Goal: Information Seeking & Learning: Find specific fact

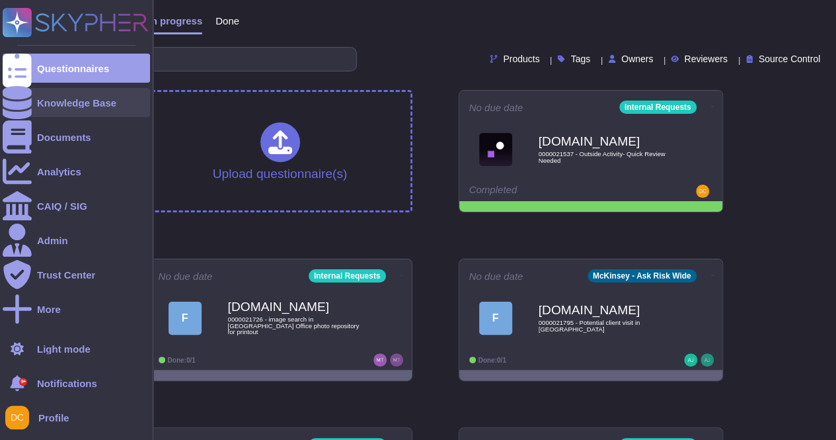
click at [23, 101] on div at bounding box center [17, 102] width 29 height 29
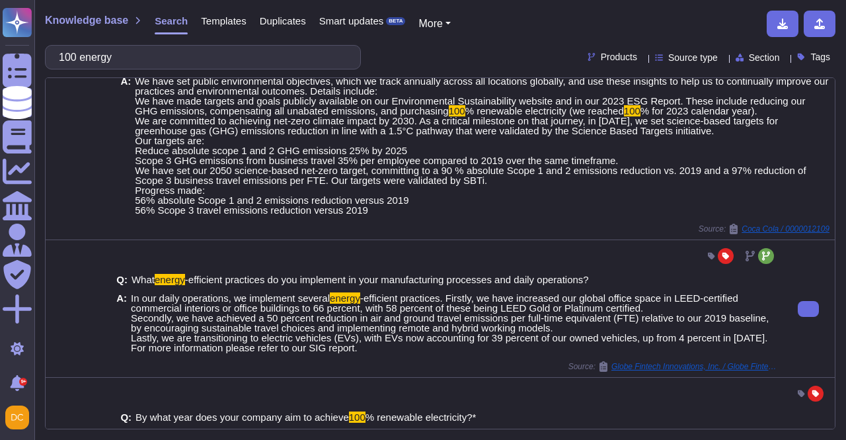
scroll to position [726, 0]
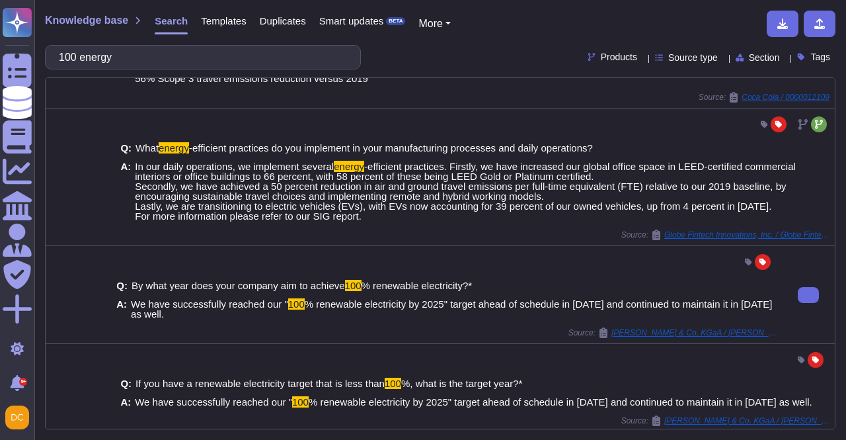
click at [186, 309] on span "We have successfully reached our "" at bounding box center [209, 303] width 157 height 11
click at [185, 309] on span "We have successfully reached our "" at bounding box center [209, 303] width 157 height 11
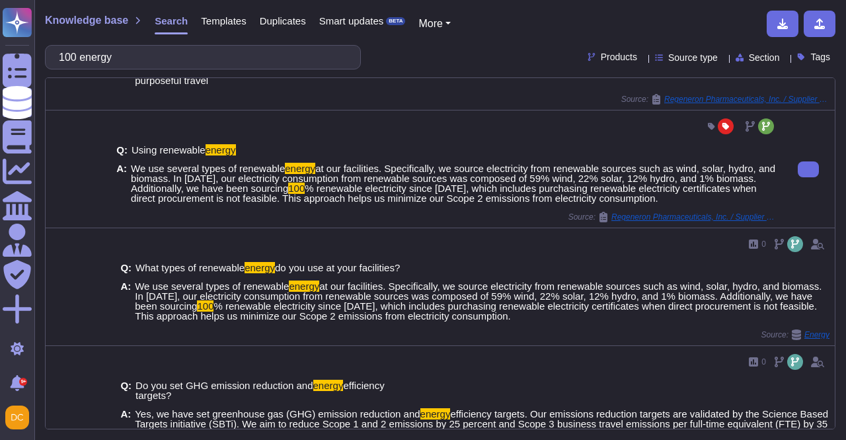
scroll to position [0, 0]
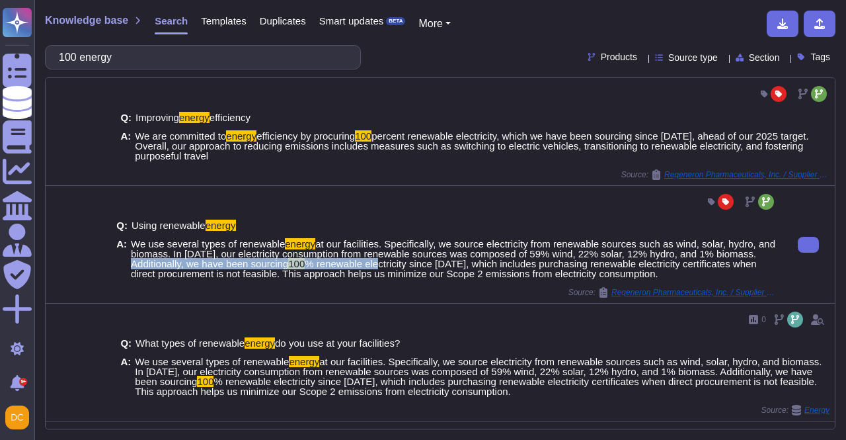
drag, startPoint x: 132, startPoint y: 264, endPoint x: 375, endPoint y: 261, distance: 243.2
click at [375, 261] on span "We use several types of renewable energy at our facilities. Specifically, we so…" at bounding box center [454, 259] width 646 height 40
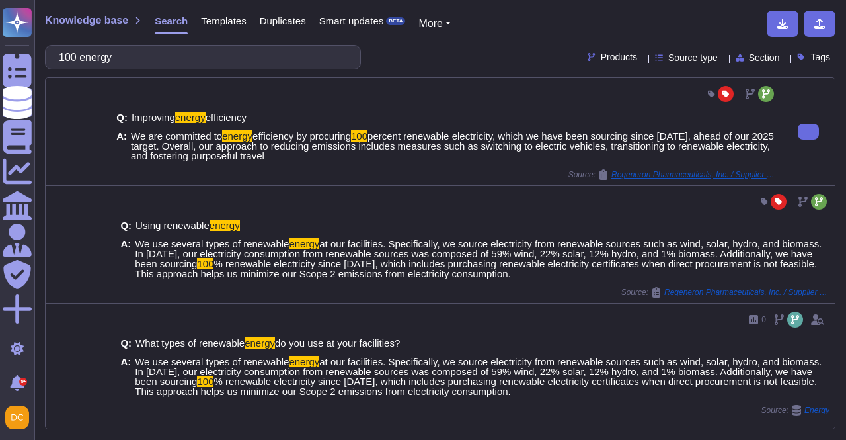
click at [128, 134] on div "A: We are committed to energy efficiency by procuring 100 percent renewable ele…" at bounding box center [446, 146] width 660 height 30
drag, startPoint x: 127, startPoint y: 135, endPoint x: 241, endPoint y: 128, distance: 113.9
click at [241, 131] on div "A: We are committed to energy efficiency by procuring 100 percent renewable ele…" at bounding box center [446, 146] width 660 height 30
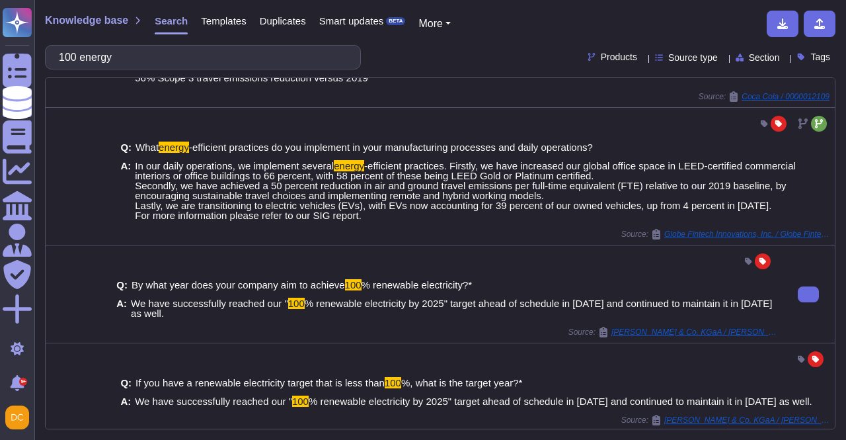
scroll to position [727, 0]
click at [131, 309] on span "We have successfully reached our "" at bounding box center [209, 302] width 157 height 11
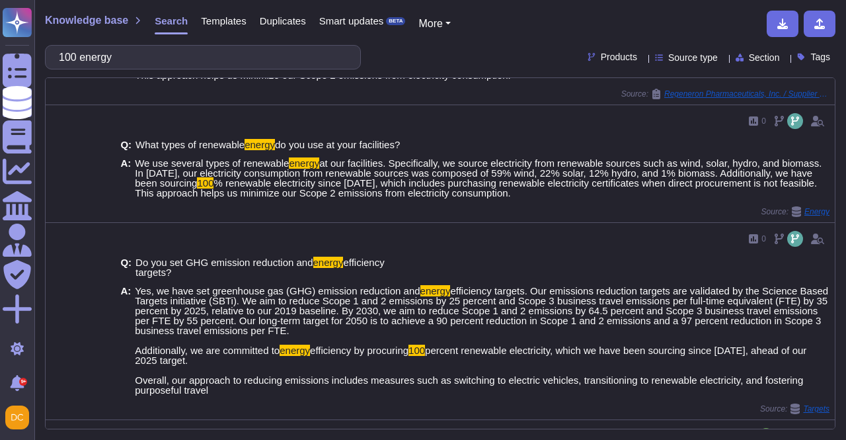
scroll to position [0, 0]
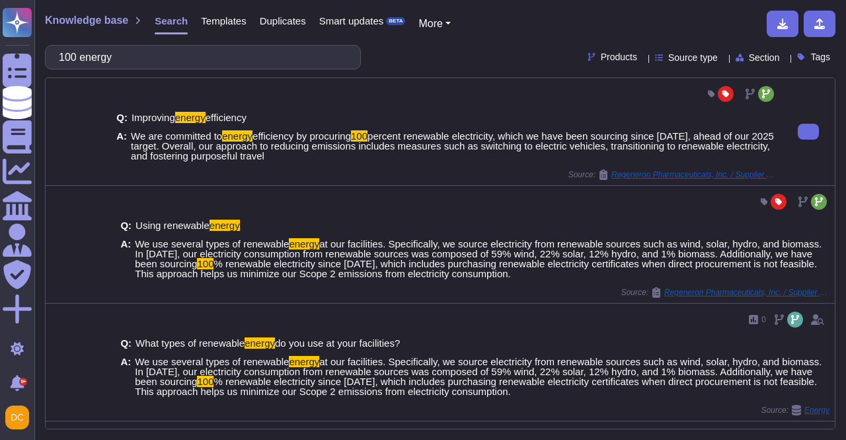
drag, startPoint x: 361, startPoint y: 133, endPoint x: 210, endPoint y: 122, distance: 151.1
click at [210, 122] on div "Q: Improving energy efficiency A: We are committed to energy efficiency by proc…" at bounding box center [446, 136] width 660 height 65
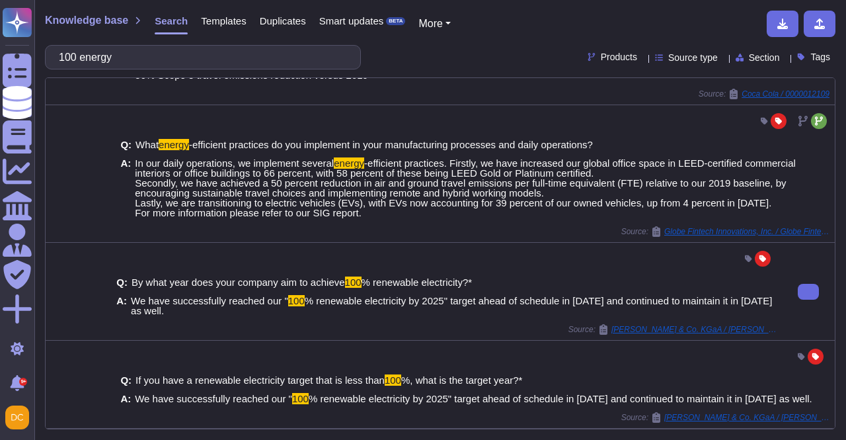
scroll to position [736, 0]
drag, startPoint x: 282, startPoint y: 299, endPoint x: 397, endPoint y: 303, distance: 115.7
click at [397, 303] on span "We have successfully reached our " 100 % renewable electricity by 2025" target …" at bounding box center [454, 305] width 646 height 20
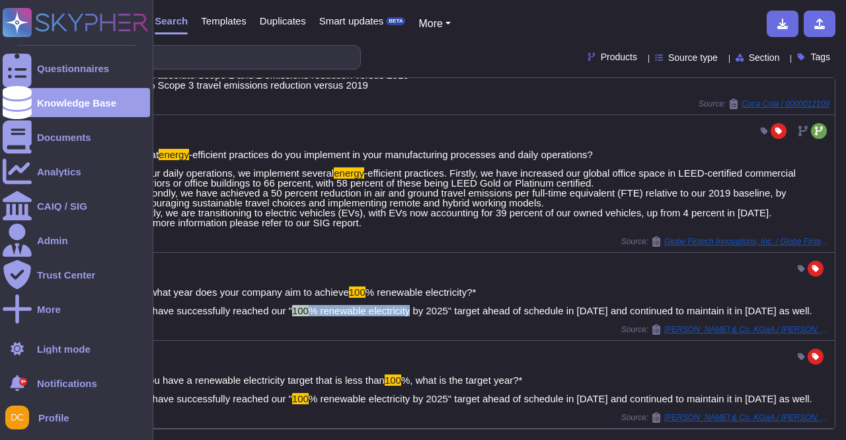
scroll to position [726, 0]
copy span "100 % renewable electricity"
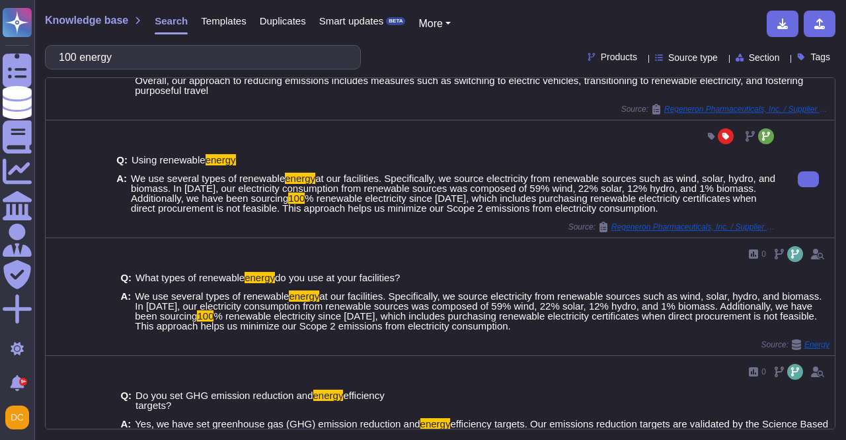
scroll to position [0, 0]
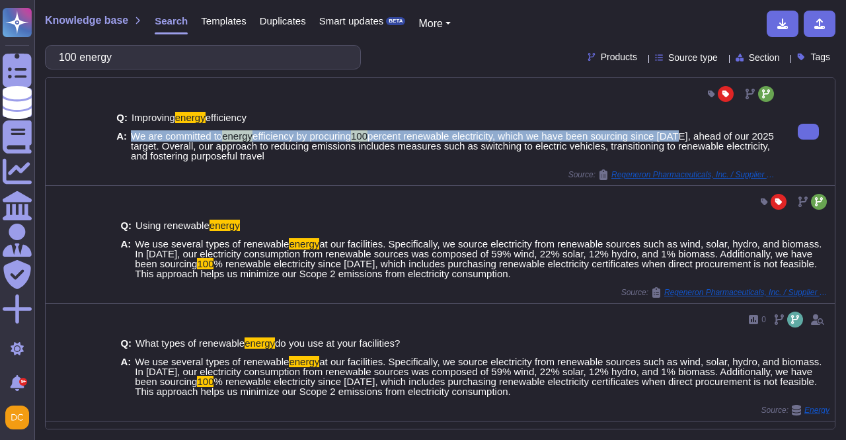
drag, startPoint x: 130, startPoint y: 135, endPoint x: 619, endPoint y: 131, distance: 489.1
click at [682, 131] on span "We are committed to energy efficiency by procuring 100 percent renewable electr…" at bounding box center [454, 146] width 646 height 30
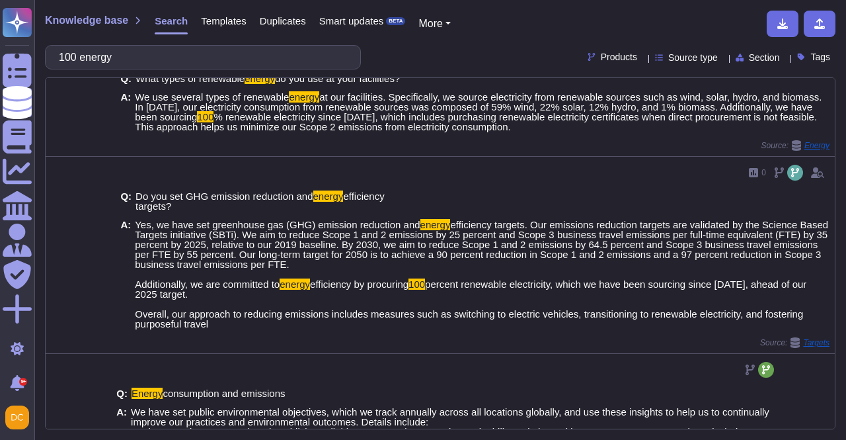
scroll to position [330, 0]
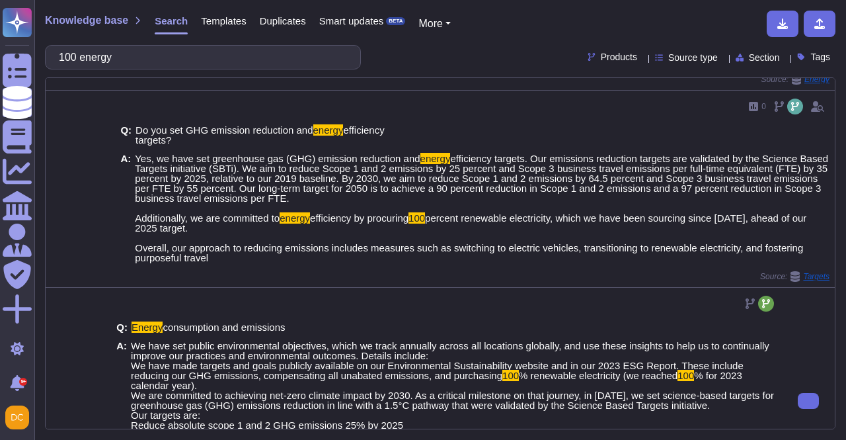
click at [514, 380] on span "We have set public environmental objectives, which we track annually across all…" at bounding box center [454, 414] width 646 height 149
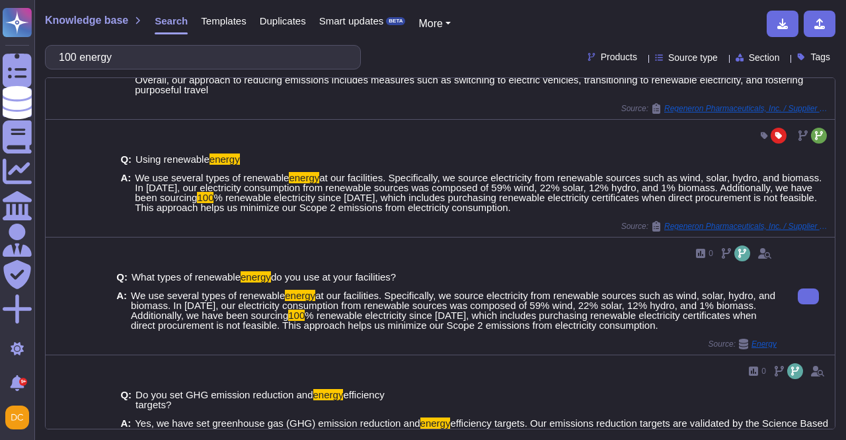
scroll to position [0, 0]
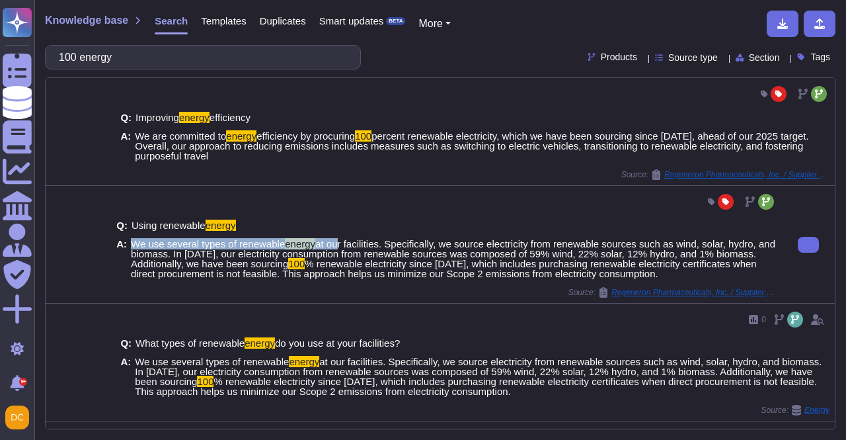
drag, startPoint x: 128, startPoint y: 243, endPoint x: 330, endPoint y: 229, distance: 203.3
click at [330, 229] on div "Q: Using renewable energy A: We use several types of renewable energy at our fa…" at bounding box center [446, 249] width 660 height 75
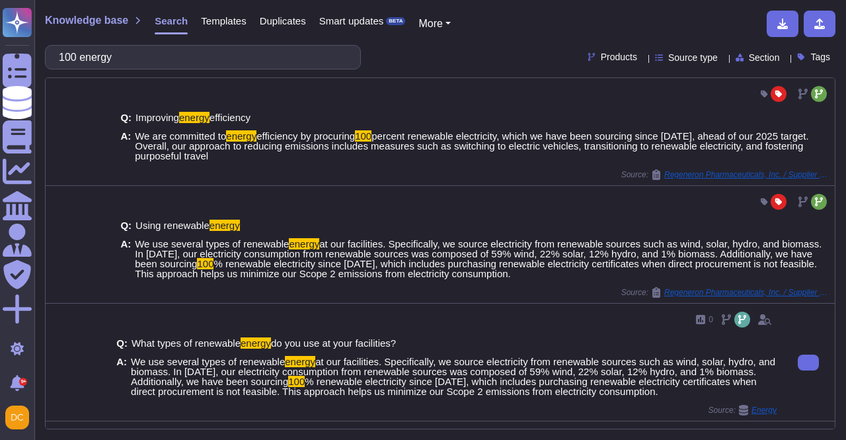
click at [137, 362] on span "We use several types of renewable" at bounding box center [208, 361] width 154 height 11
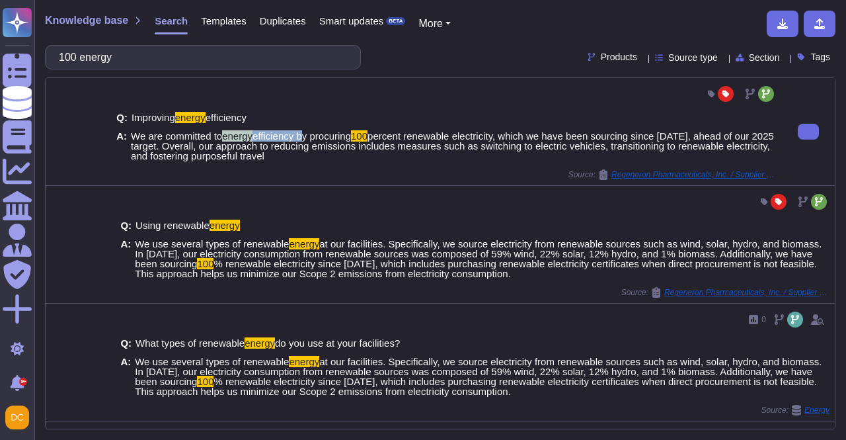
drag, startPoint x: 221, startPoint y: 130, endPoint x: 299, endPoint y: 130, distance: 78.0
click at [299, 131] on span "We are committed to energy efficiency by procuring 100 percent renewable electr…" at bounding box center [454, 146] width 646 height 30
click at [295, 130] on span "efficiency by procuring" at bounding box center [301, 135] width 98 height 11
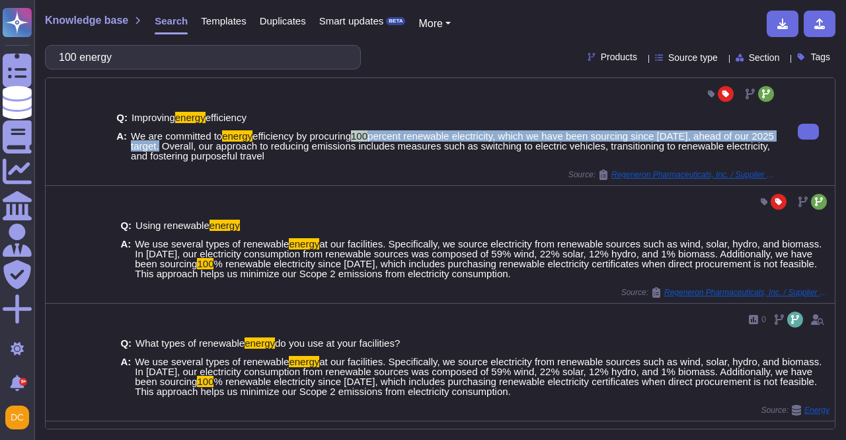
drag, startPoint x: 362, startPoint y: 135, endPoint x: 183, endPoint y: 147, distance: 179.5
click at [183, 147] on span "We are committed to energy efficiency by procuring 100 percent renewable electr…" at bounding box center [454, 146] width 646 height 30
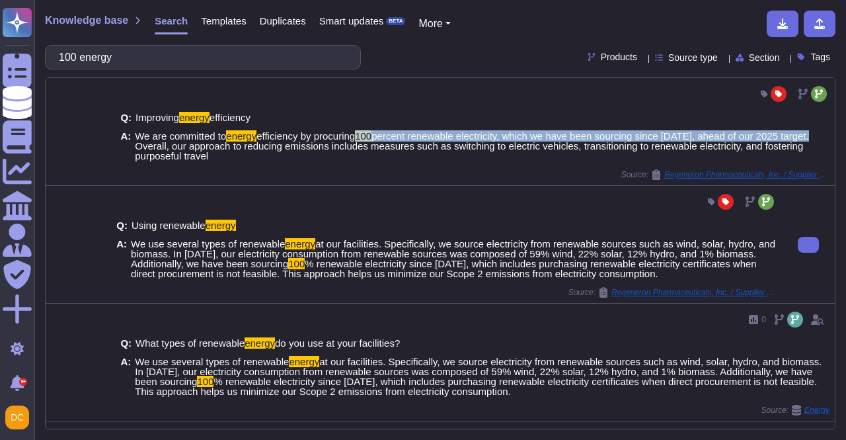
copy span "100 percent renewable electricity, which we have been sourcing since [DATE], ah…"
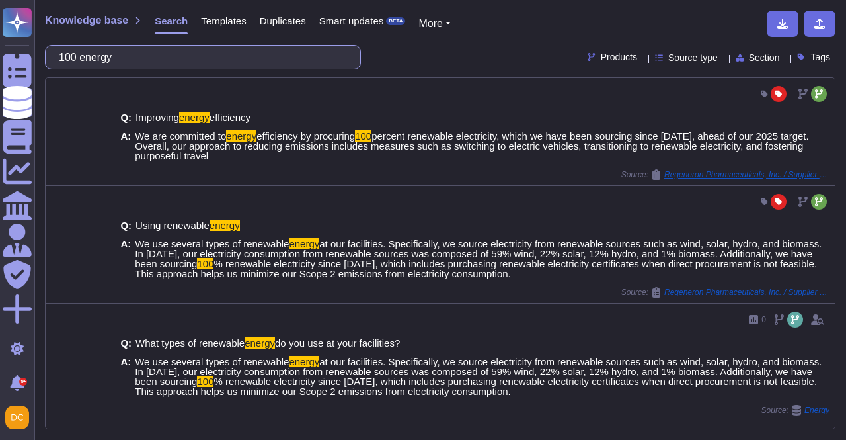
click at [126, 47] on input "100 energy" at bounding box center [199, 57] width 295 height 23
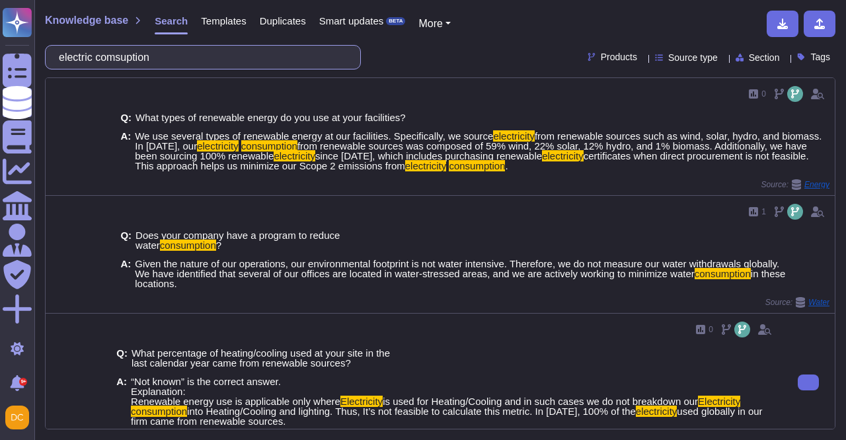
scroll to position [66, 0]
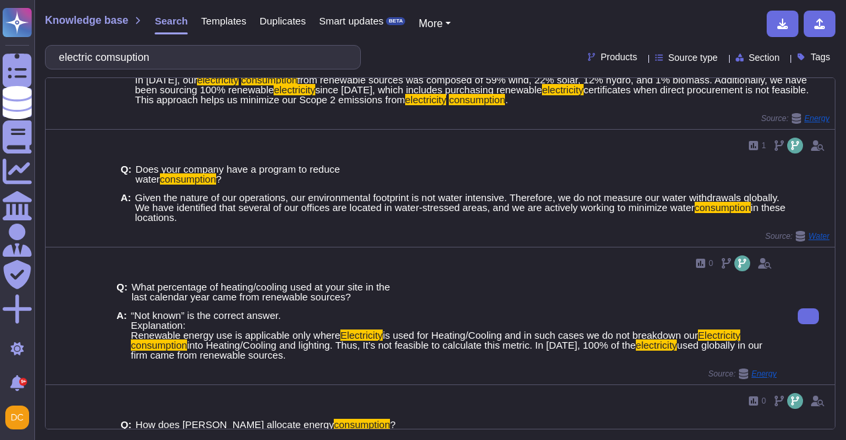
type input "electric consumption"
drag, startPoint x: 579, startPoint y: 344, endPoint x: 385, endPoint y: 359, distance: 194.9
click at [385, 359] on div "Q: What percentage of heating/cooling used at your site in the last calendar ye…" at bounding box center [446, 321] width 660 height 95
copy span "100% of the electricity used globally in our firm came from renewable sources."
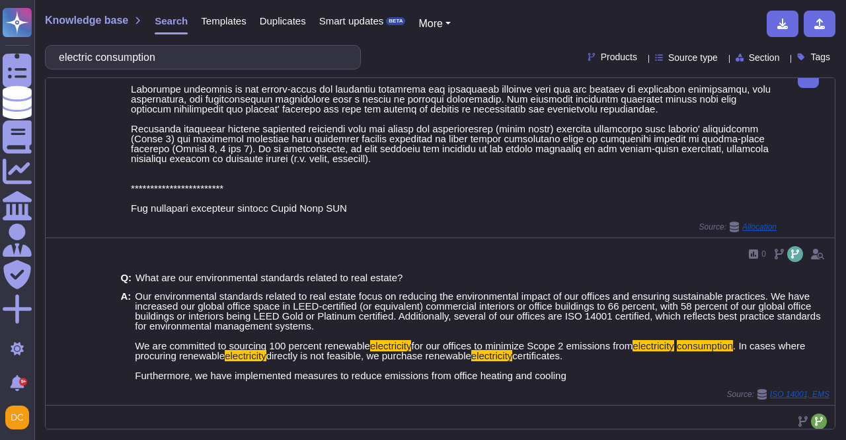
scroll to position [595, 0]
